Goal: Check status

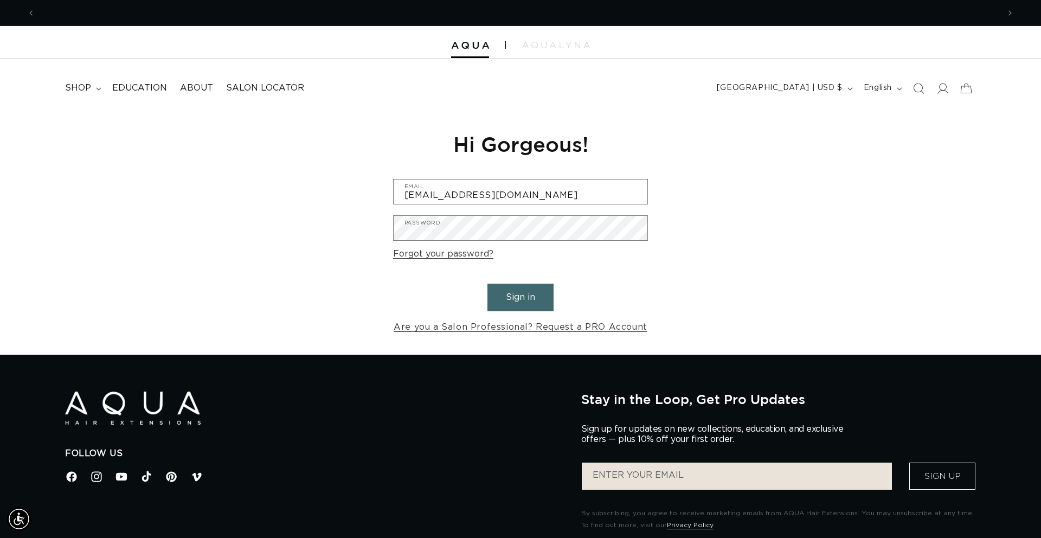
scroll to position [0, 1927]
click at [487, 283] on button "Sign in" at bounding box center [520, 297] width 66 height 28
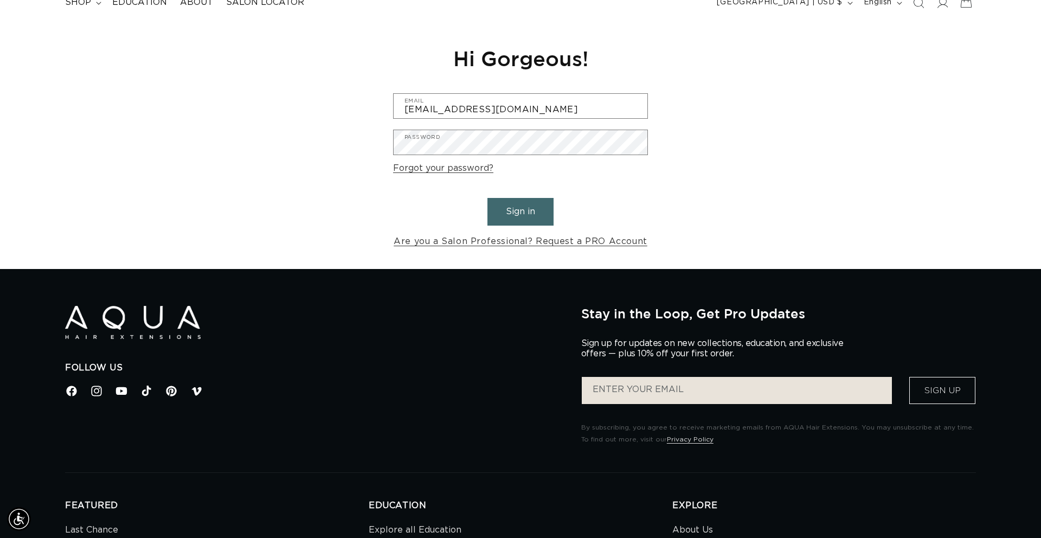
scroll to position [92, 0]
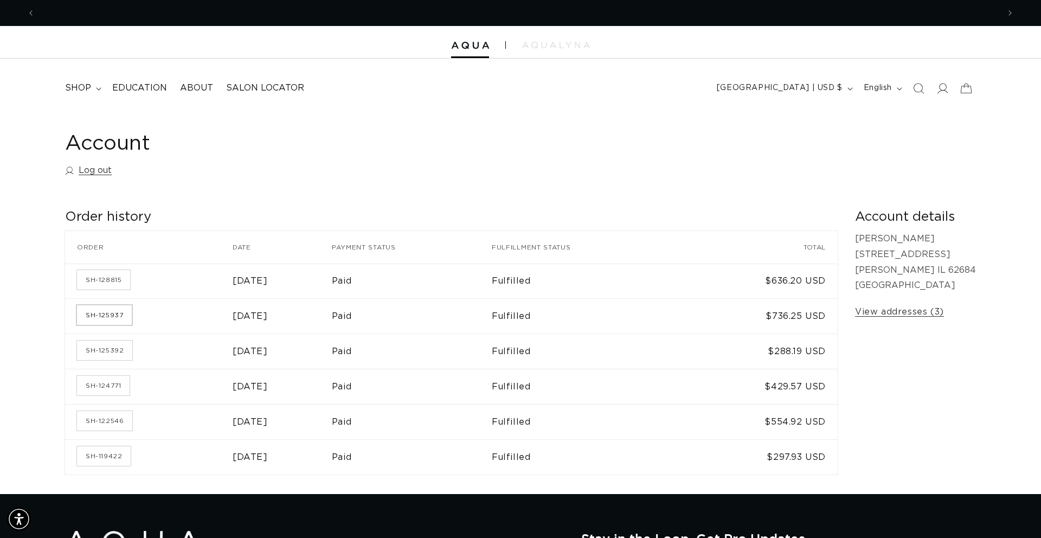
scroll to position [0, 1927]
click at [115, 320] on link "SH-125937" at bounding box center [104, 315] width 55 height 20
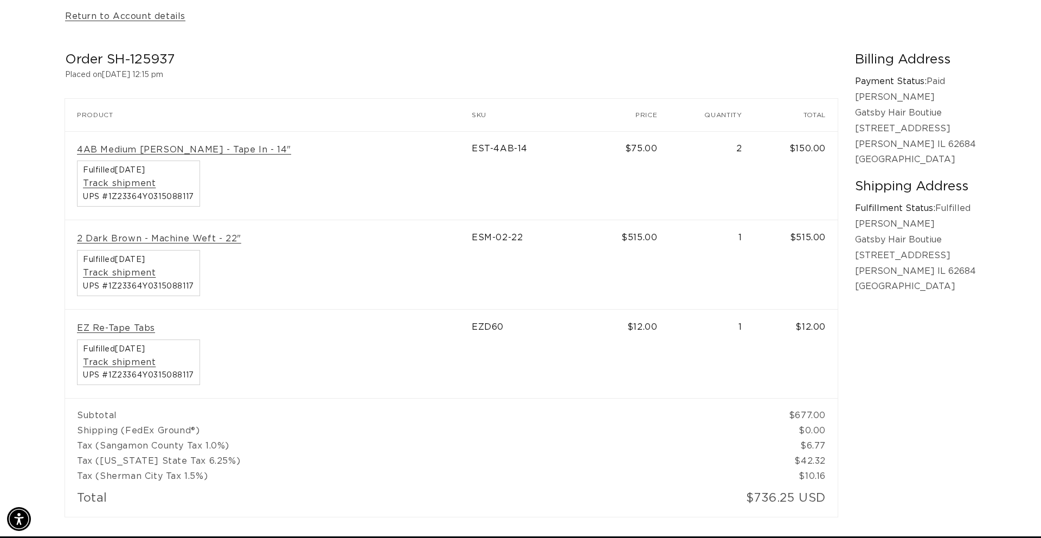
scroll to position [0, 1927]
